Goal: Find contact information: Find contact information

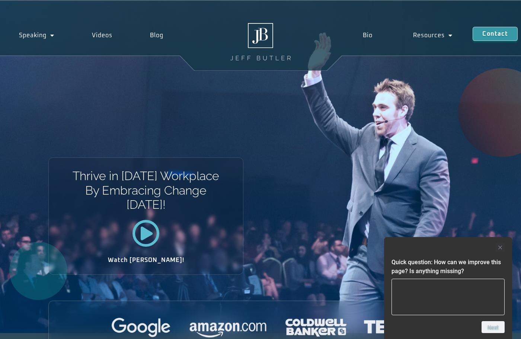
click at [500, 245] on rect "Hide survey" at bounding box center [499, 247] width 9 height 9
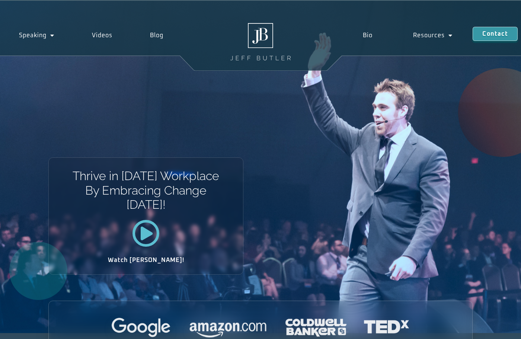
click at [482, 33] on span "Contact" at bounding box center [494, 31] width 25 height 6
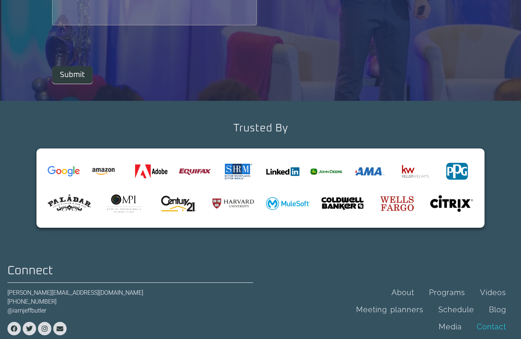
scroll to position [267, 0]
